Goal: Use online tool/utility: Utilize a website feature to perform a specific function

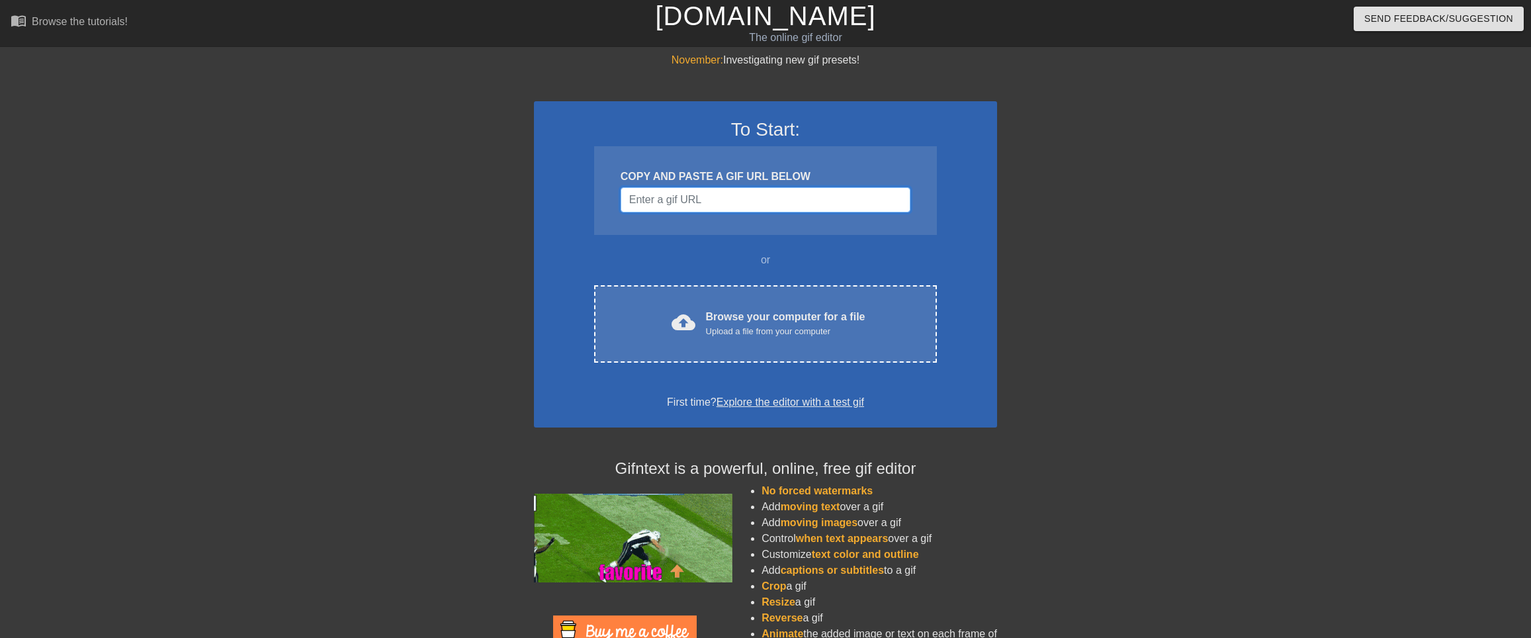
click at [687, 197] on input "Username" at bounding box center [766, 199] width 290 height 25
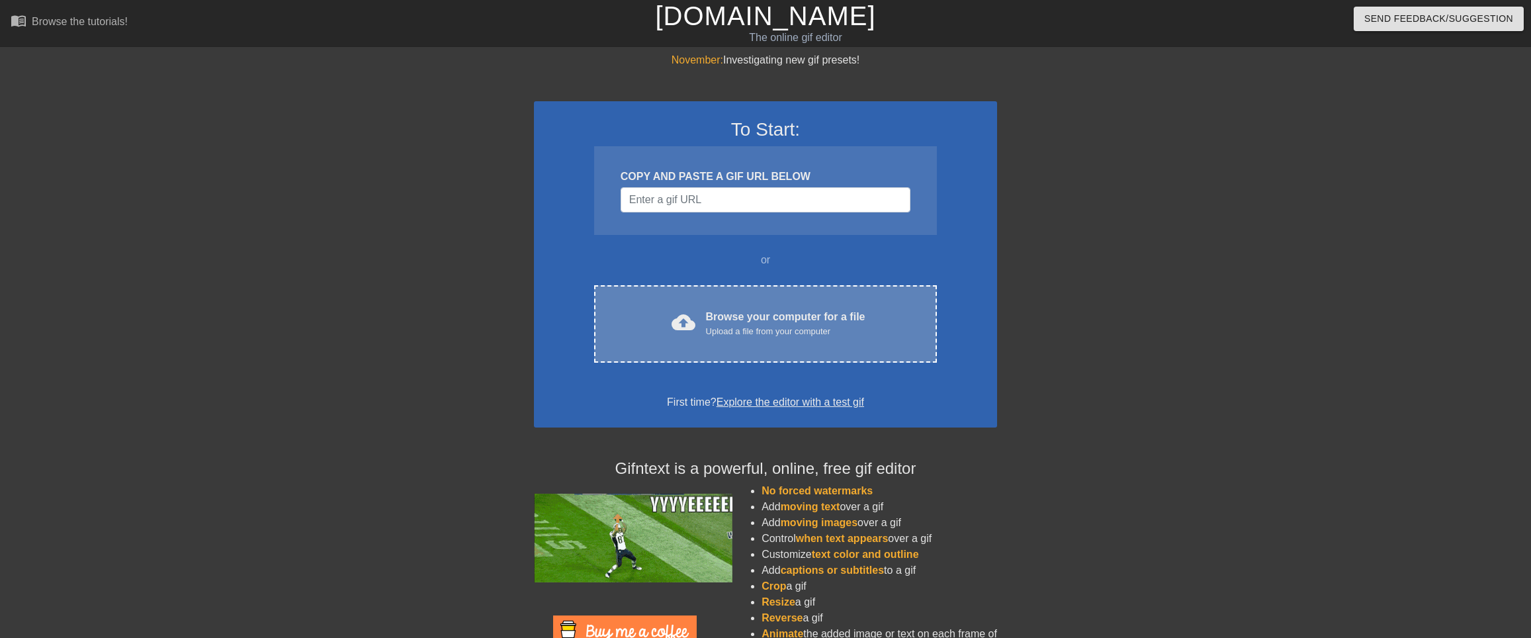
click at [725, 311] on div "Browse your computer for a file Upload a file from your computer" at bounding box center [785, 323] width 159 height 29
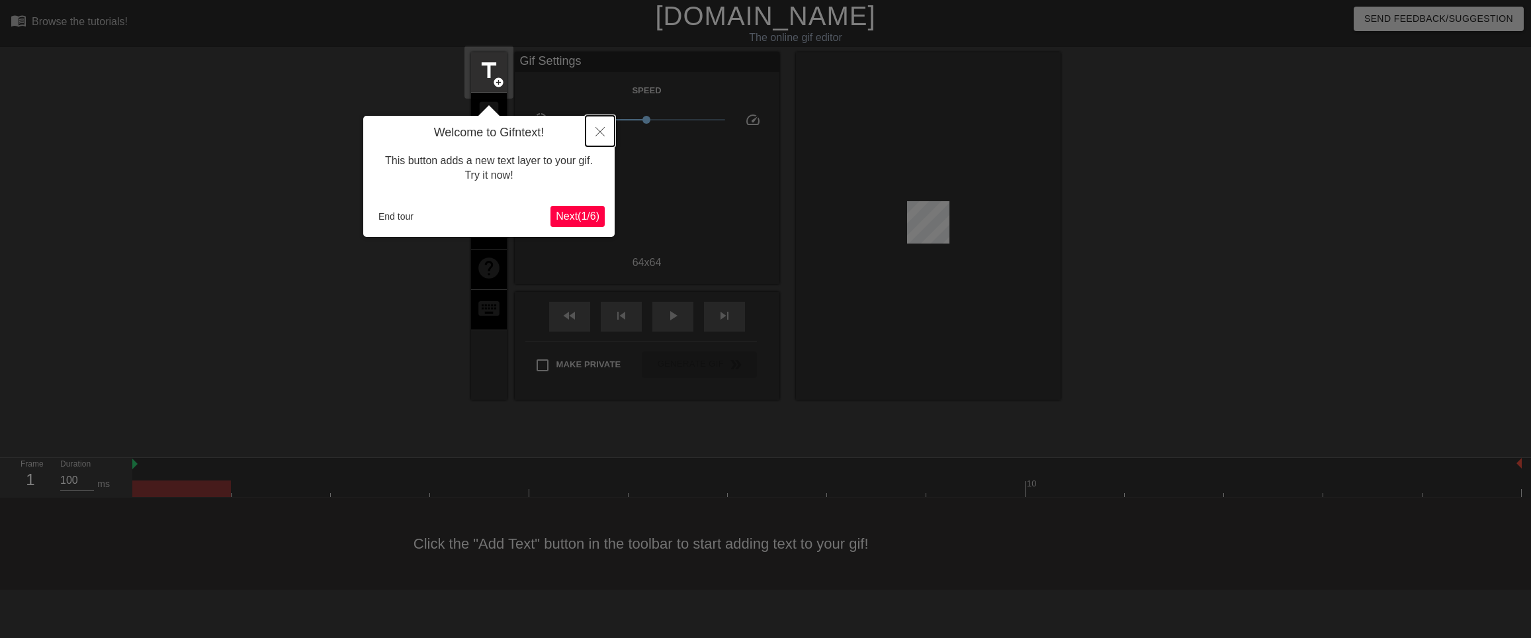
click at [599, 136] on icon "Close" at bounding box center [599, 131] width 9 height 9
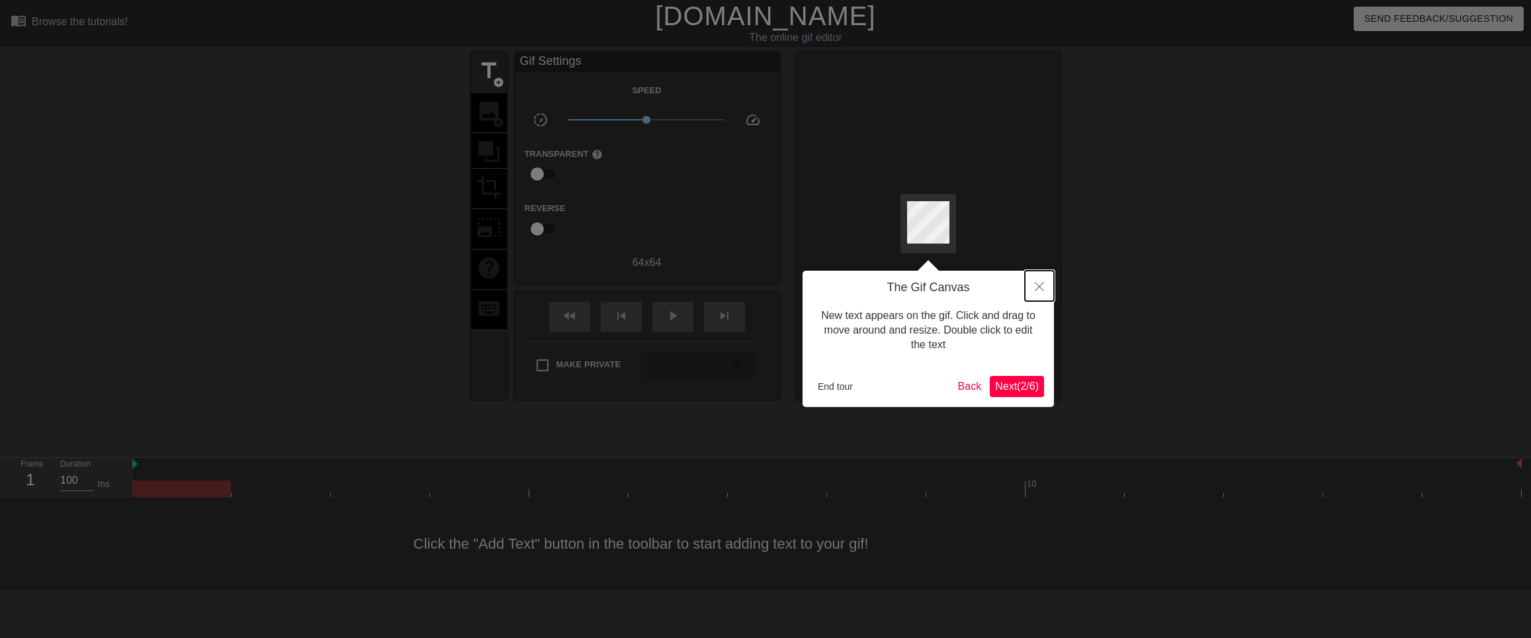
click at [1037, 277] on button "Close" at bounding box center [1039, 286] width 29 height 30
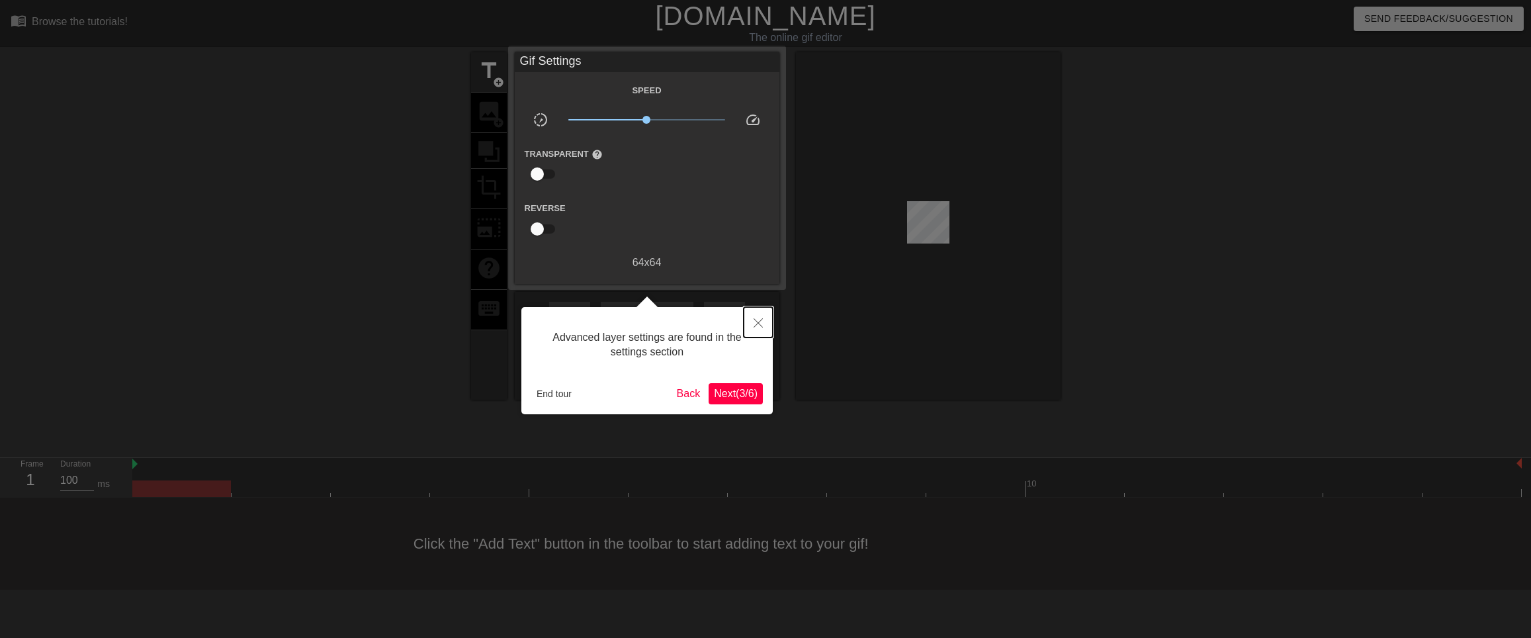
click at [750, 320] on button "Close" at bounding box center [758, 322] width 29 height 30
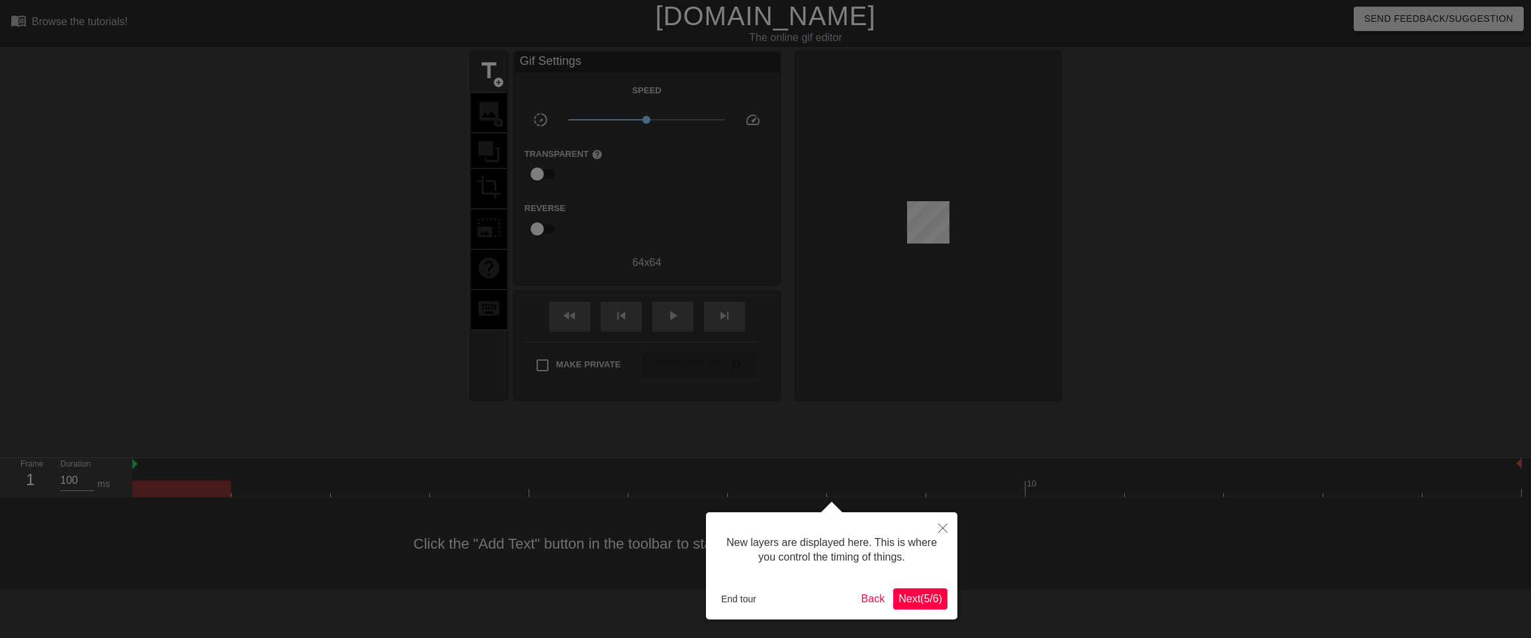
scroll to position [11, 0]
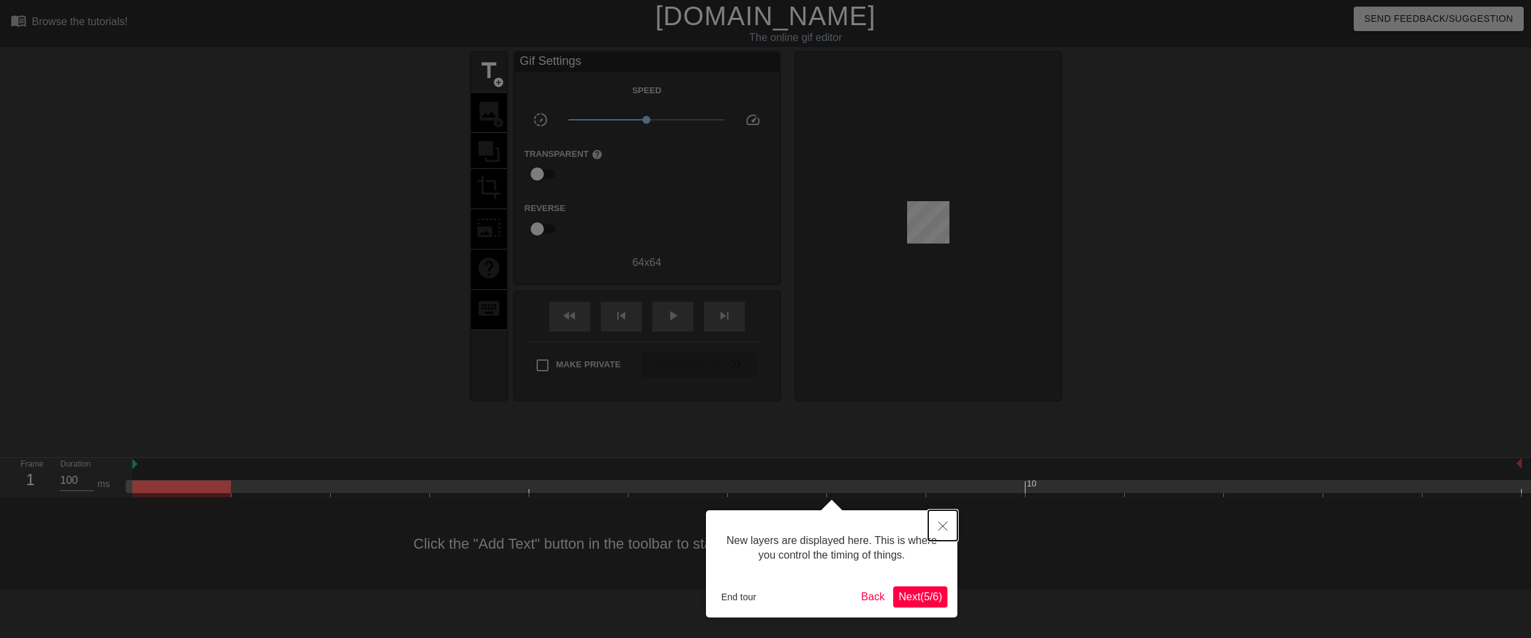
click at [952, 523] on button "Close" at bounding box center [942, 525] width 29 height 30
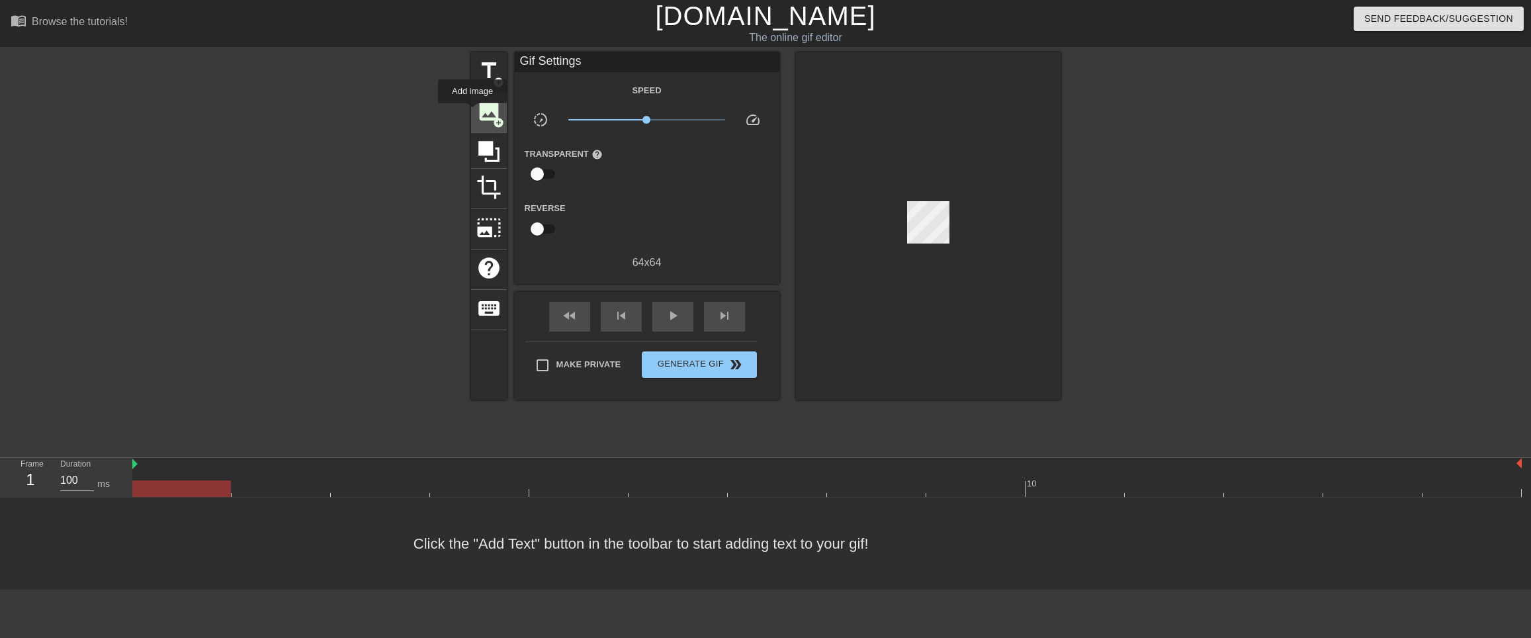
click at [472, 112] on div "image add_circle" at bounding box center [489, 113] width 36 height 40
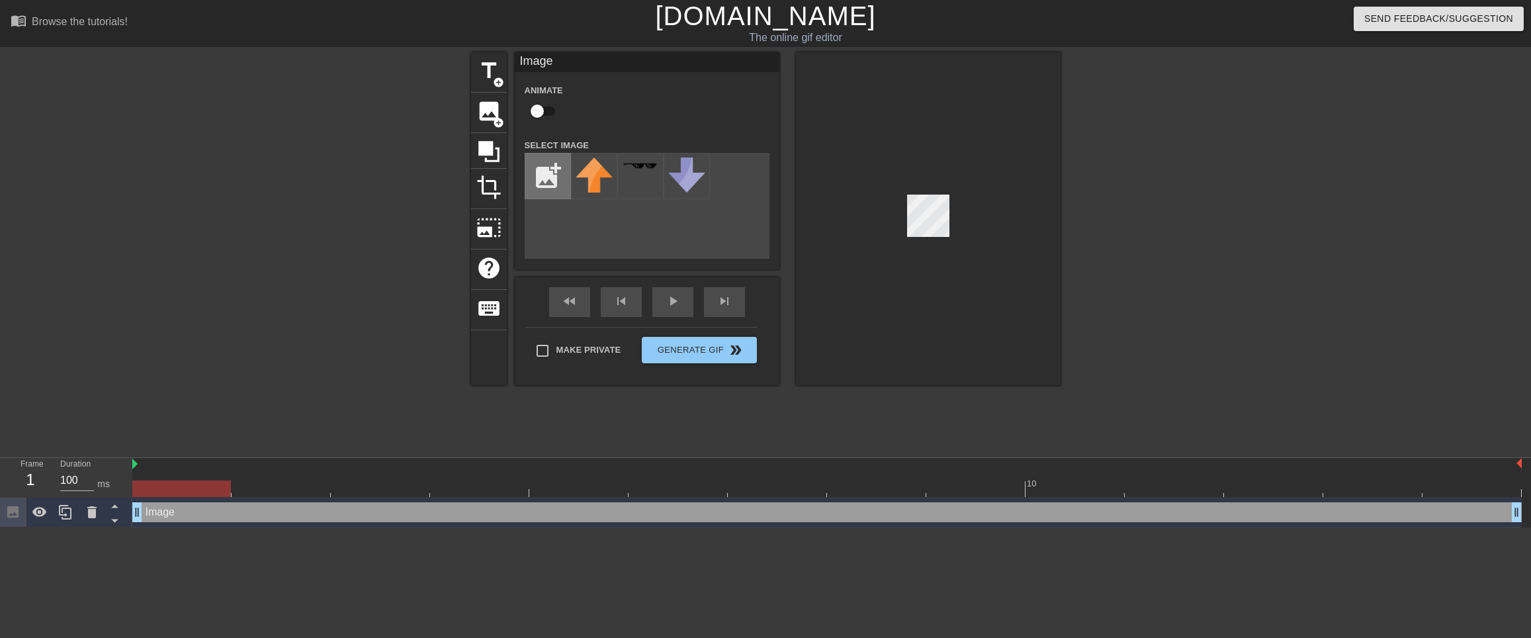
click at [544, 181] on input "file" at bounding box center [547, 175] width 45 height 45
type input "C:\fakepath\image.psd.png"
click at [585, 179] on img at bounding box center [594, 175] width 37 height 37
click at [961, 208] on div at bounding box center [928, 218] width 265 height 333
click at [902, 218] on div at bounding box center [928, 218] width 265 height 333
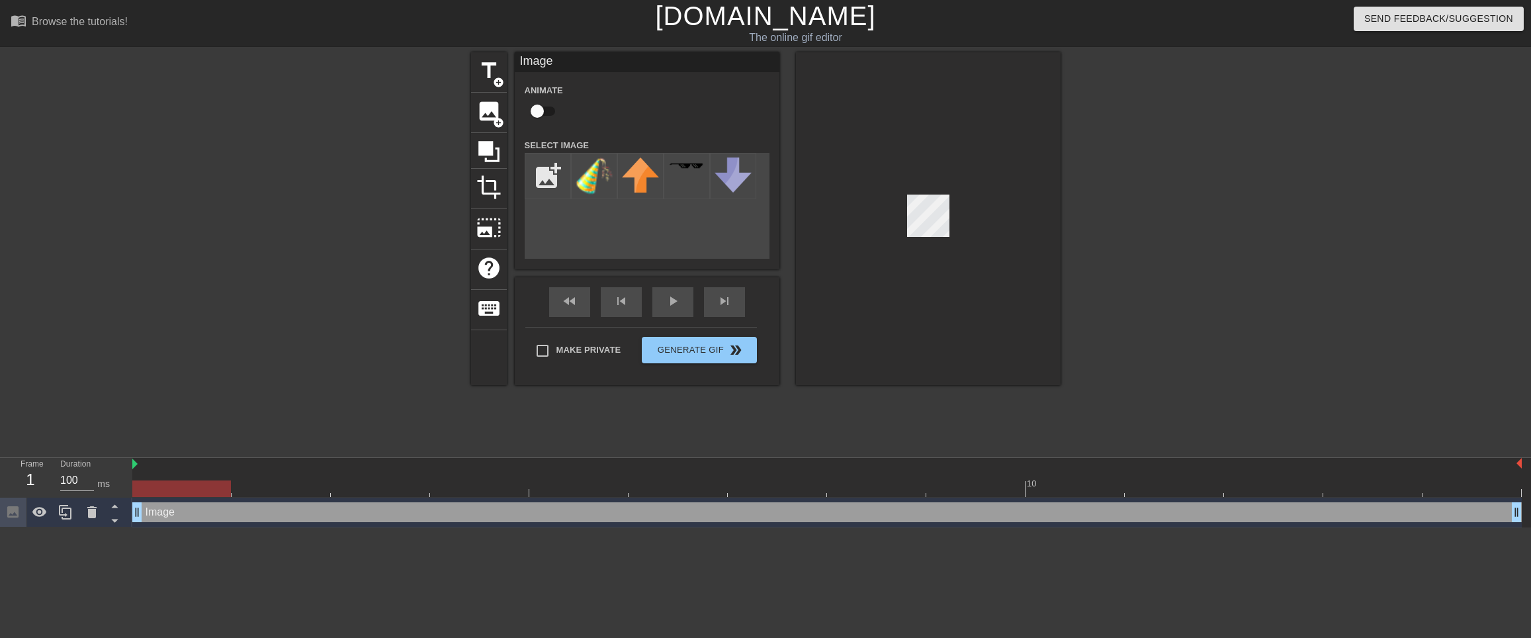
click at [930, 252] on div at bounding box center [928, 218] width 265 height 333
click at [939, 190] on div at bounding box center [928, 218] width 265 height 333
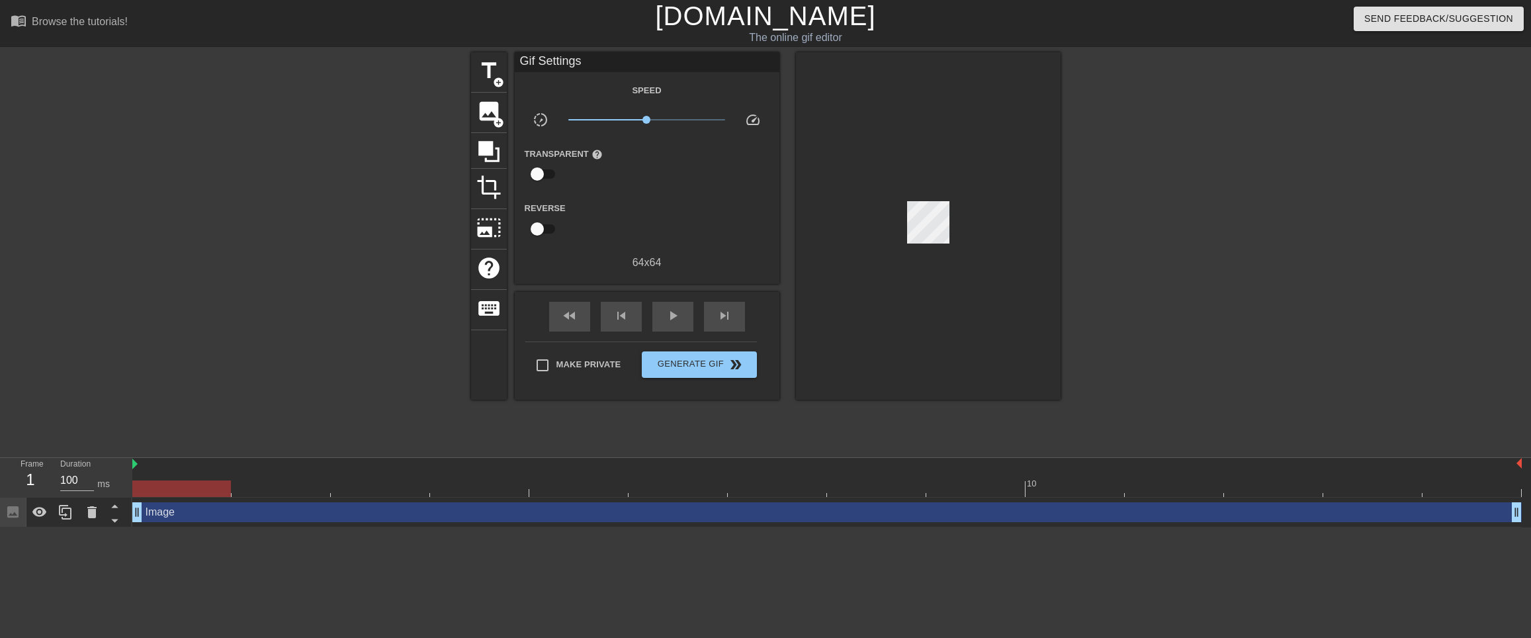
click at [926, 247] on div at bounding box center [928, 225] width 265 height 347
click at [489, 221] on span "photo_size_select_large" at bounding box center [488, 227] width 25 height 25
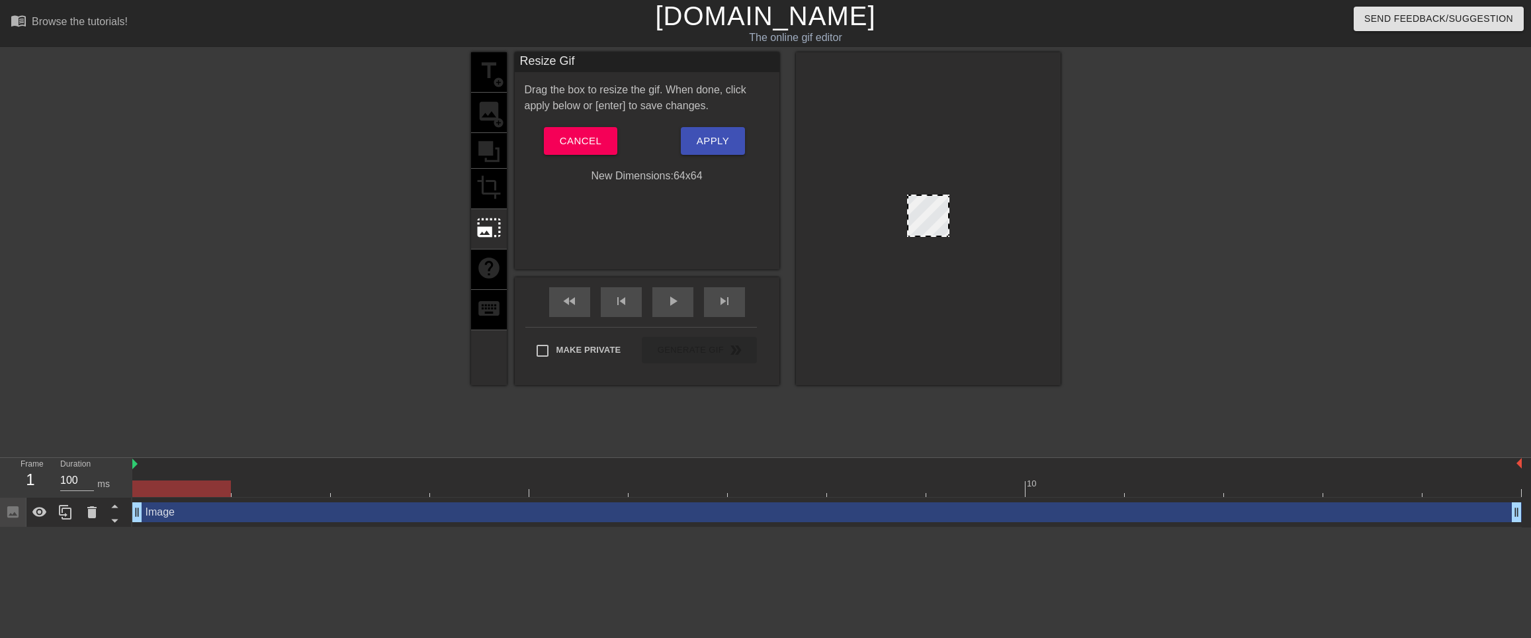
drag, startPoint x: 910, startPoint y: 234, endPoint x: 904, endPoint y: 279, distance: 44.8
click at [904, 279] on div at bounding box center [928, 218] width 265 height 333
click at [580, 147] on span "Cancel" at bounding box center [581, 140] width 42 height 17
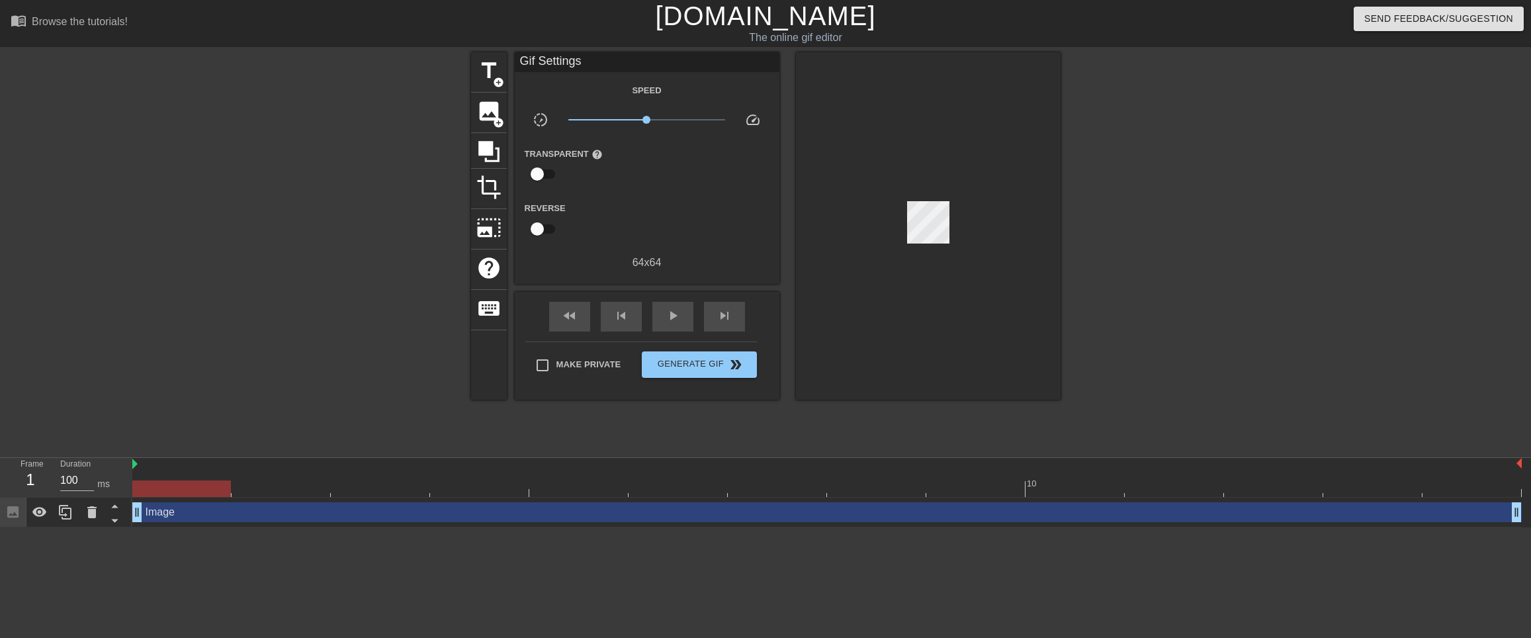
click at [254, 183] on div "title add_circle image add_circle crop photo_size_select_large help keyboard Gi…" at bounding box center [765, 250] width 1531 height 397
click at [831, 228] on div at bounding box center [928, 225] width 265 height 347
click at [484, 83] on span "title" at bounding box center [488, 70] width 25 height 25
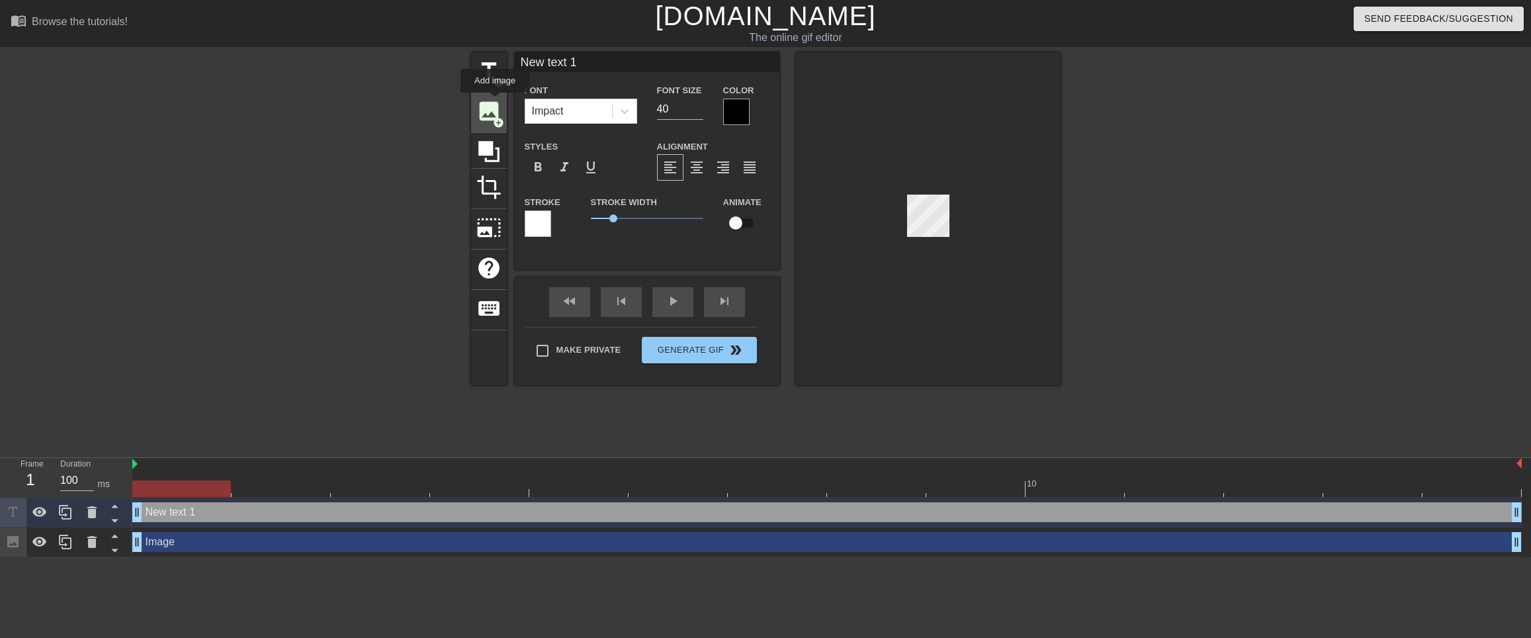
click at [495, 102] on span "image" at bounding box center [488, 111] width 25 height 25
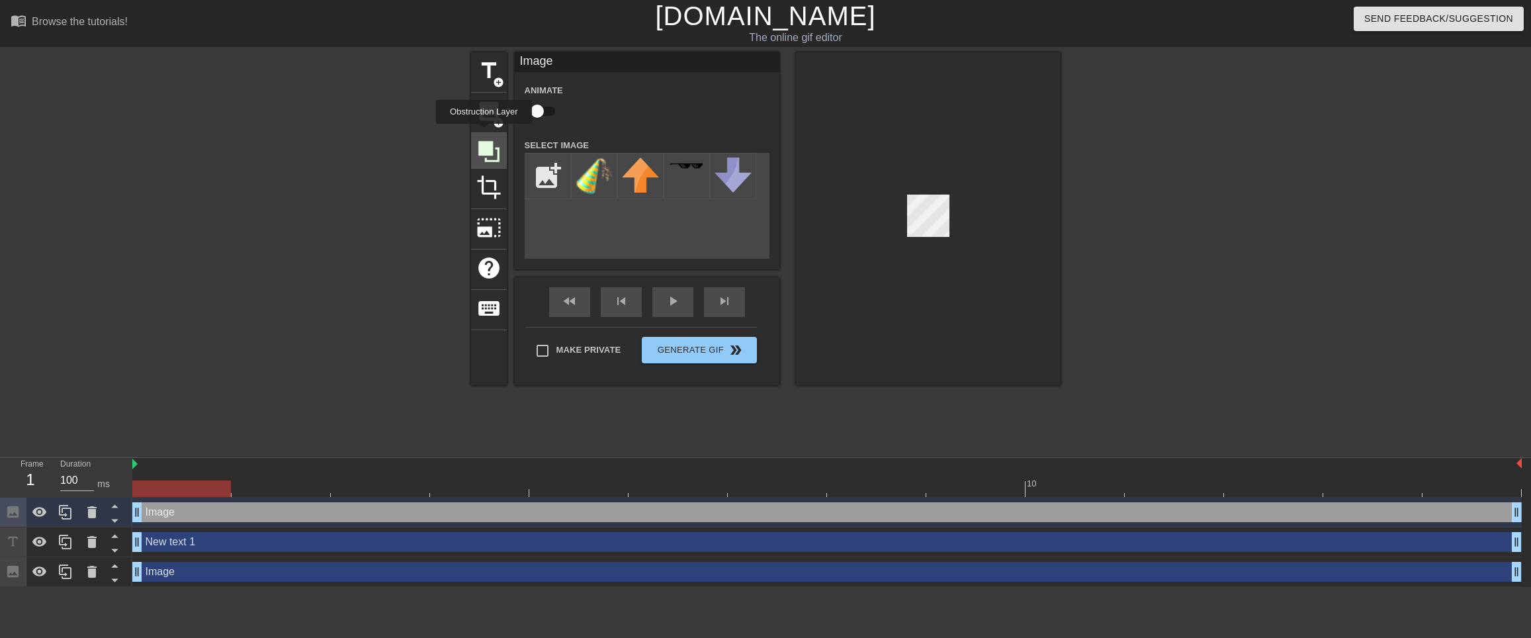
click at [482, 141] on icon at bounding box center [488, 151] width 21 height 21
